Goal: Task Accomplishment & Management: Manage account settings

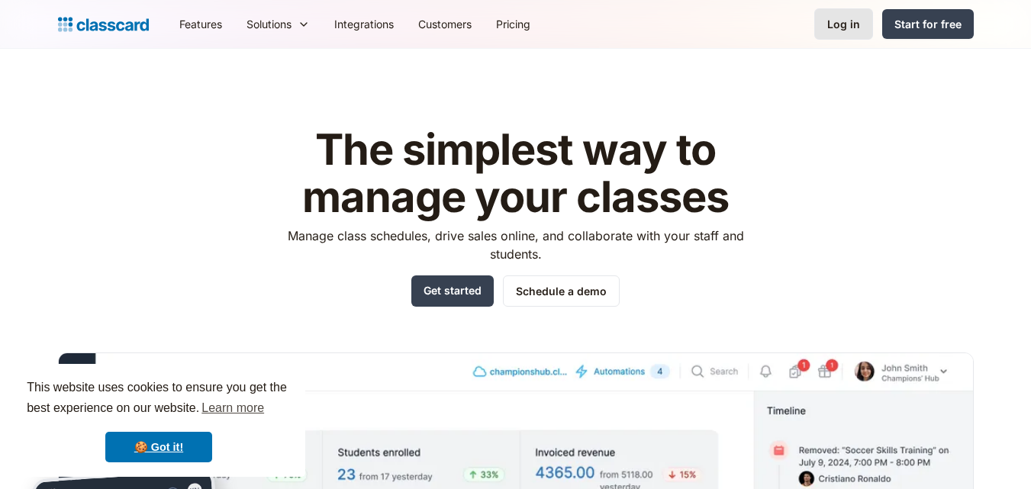
click at [843, 20] on div "Log in" at bounding box center [844, 24] width 33 height 16
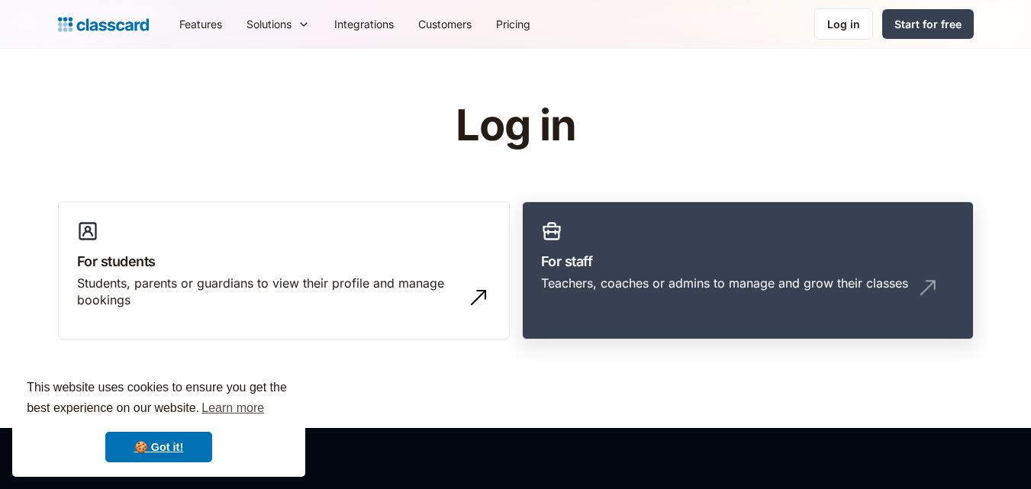
click at [706, 276] on div "Teachers, coaches or admins to manage and grow their classes" at bounding box center [724, 283] width 367 height 17
